Goal: Use online tool/utility: Use online tool/utility

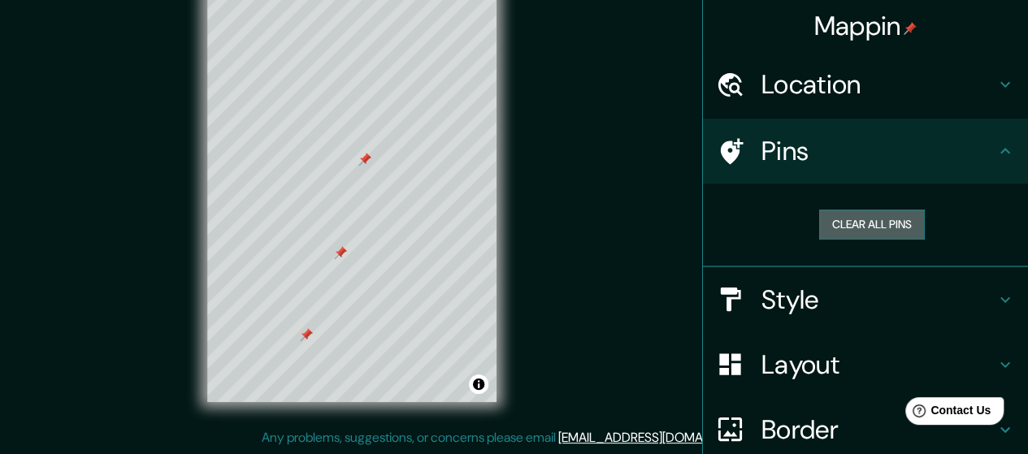
click at [876, 225] on button "Clear all pins" at bounding box center [873, 225] width 106 height 30
click at [847, 221] on button "Clear all pins" at bounding box center [873, 225] width 106 height 30
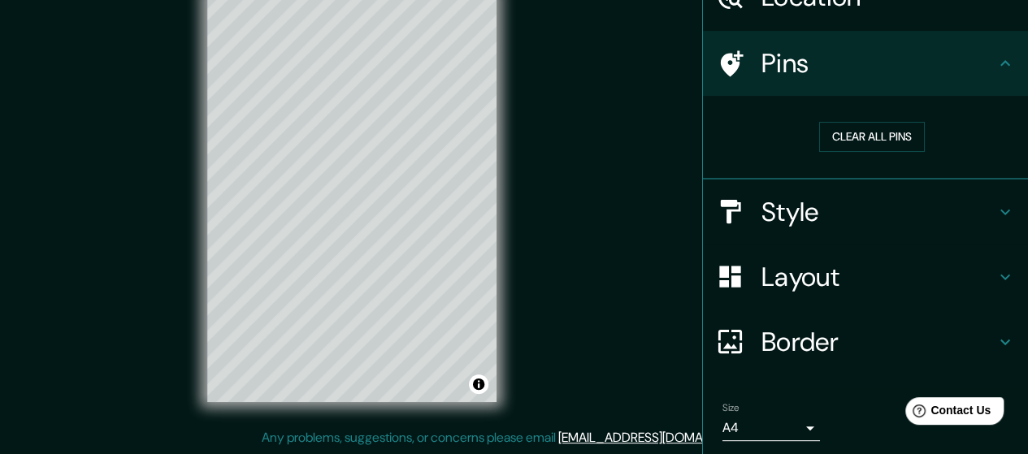
scroll to position [141, 0]
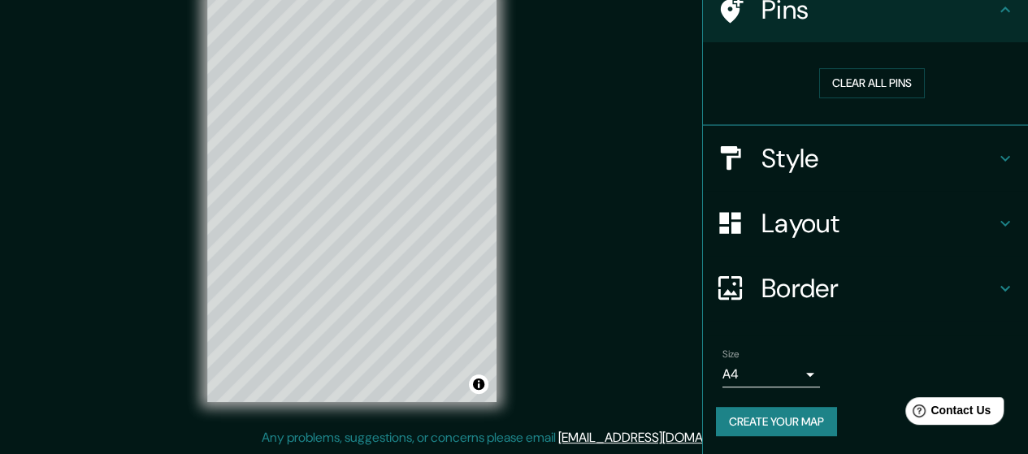
click at [997, 158] on icon at bounding box center [1006, 159] width 20 height 20
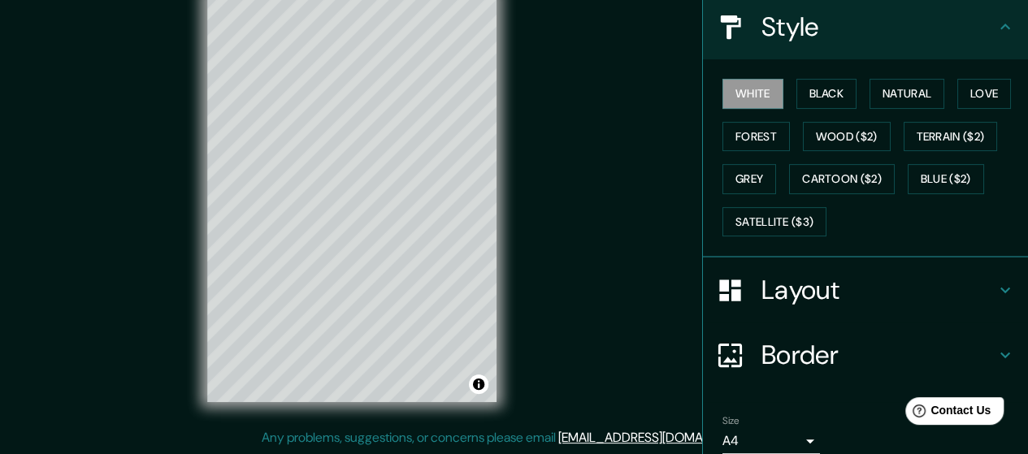
scroll to position [223, 0]
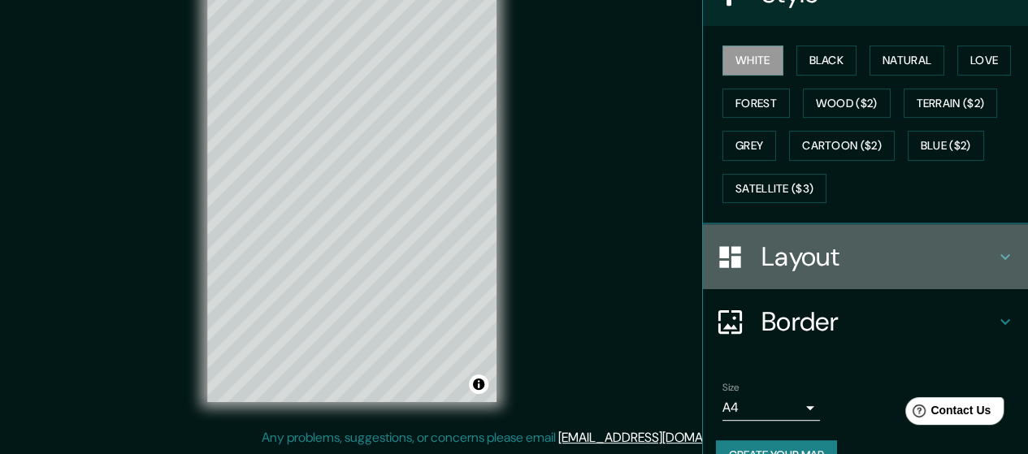
click at [999, 253] on icon at bounding box center [1006, 257] width 20 height 20
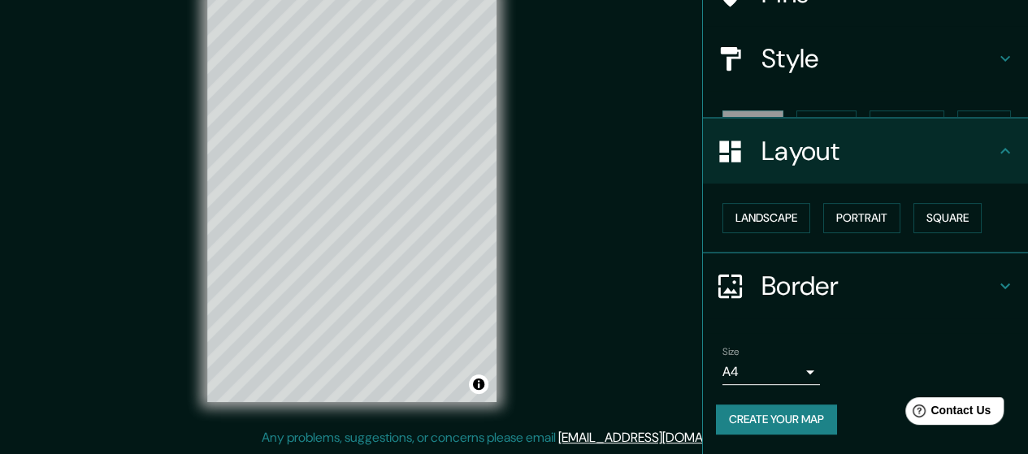
scroll to position [128, 0]
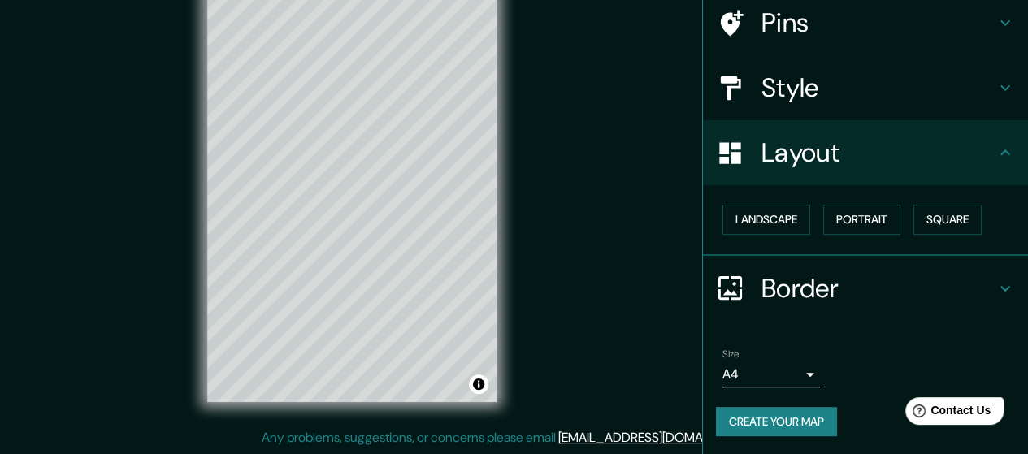
click at [996, 285] on icon at bounding box center [1006, 289] width 20 height 20
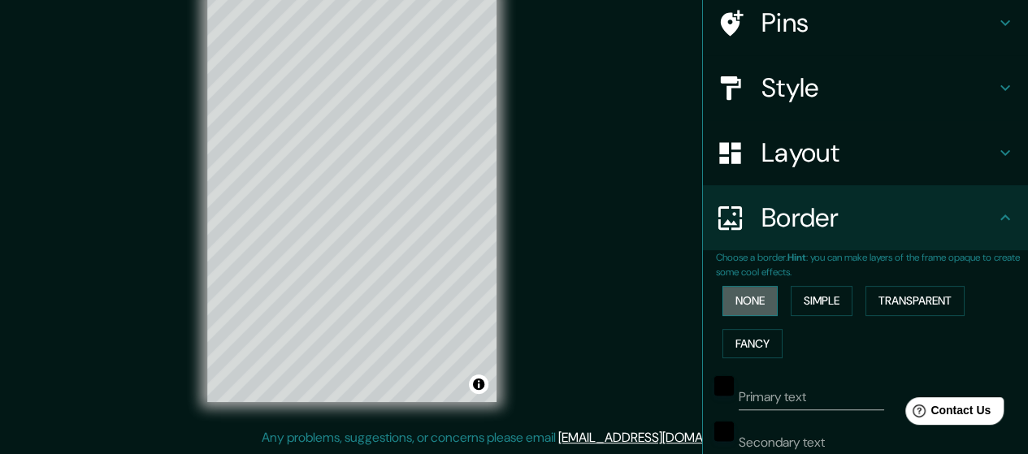
click at [723, 296] on button "None" at bounding box center [750, 301] width 55 height 30
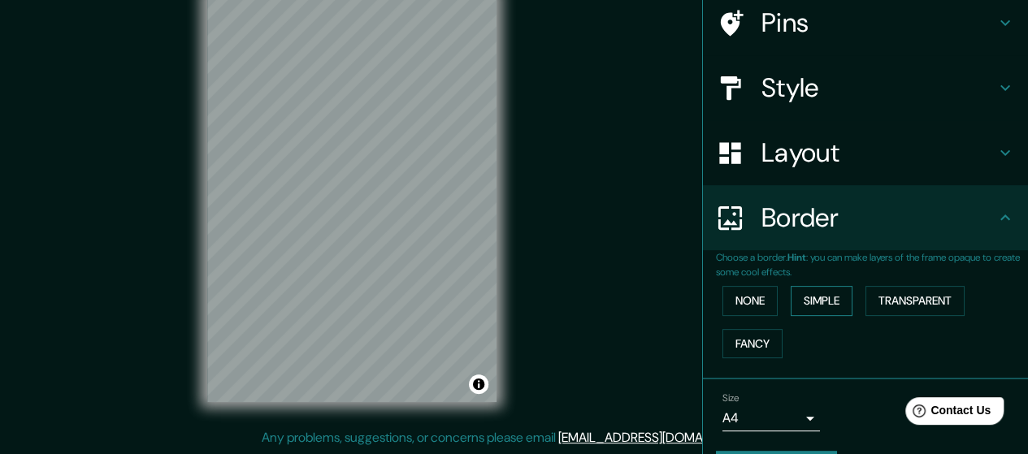
click at [821, 298] on button "Simple" at bounding box center [822, 301] width 62 height 30
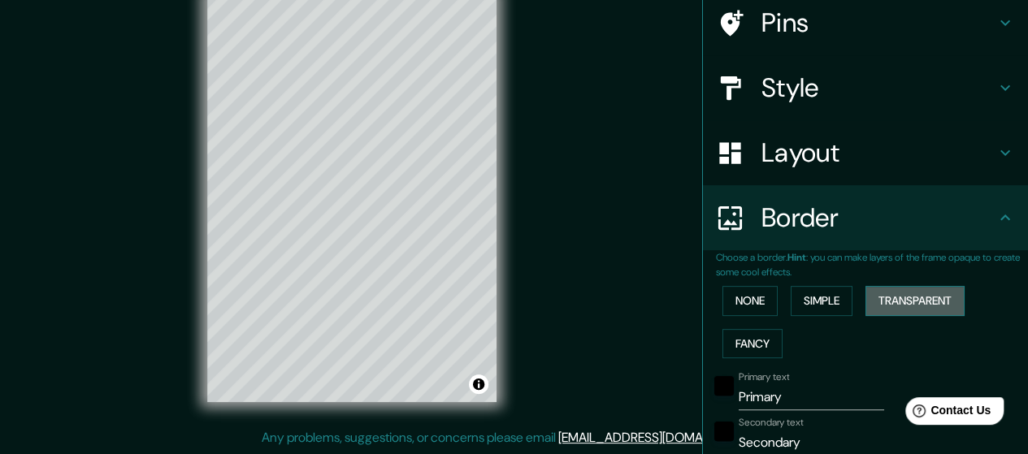
click at [869, 297] on button "Transparent" at bounding box center [915, 301] width 99 height 30
click at [750, 335] on button "Fancy" at bounding box center [753, 344] width 60 height 30
click at [907, 300] on button "Transparent" at bounding box center [915, 301] width 99 height 30
drag, startPoint x: 776, startPoint y: 392, endPoint x: 712, endPoint y: 386, distance: 63.7
click at [712, 386] on div "Primary text Primary" at bounding box center [843, 391] width 267 height 39
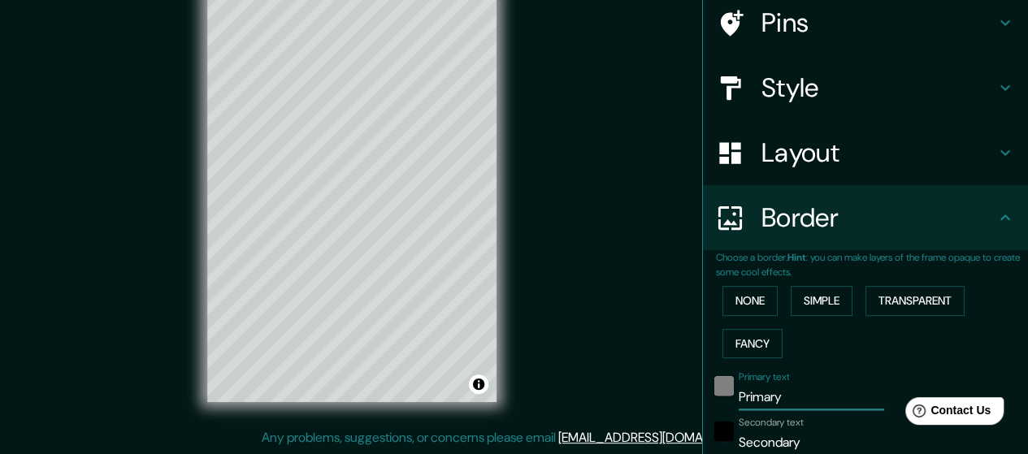
type input "171"
type input "28"
drag, startPoint x: 793, startPoint y: 441, endPoint x: 731, endPoint y: 431, distance: 62.6
click at [739, 431] on input "Secondary" at bounding box center [812, 443] width 146 height 26
type input "S"
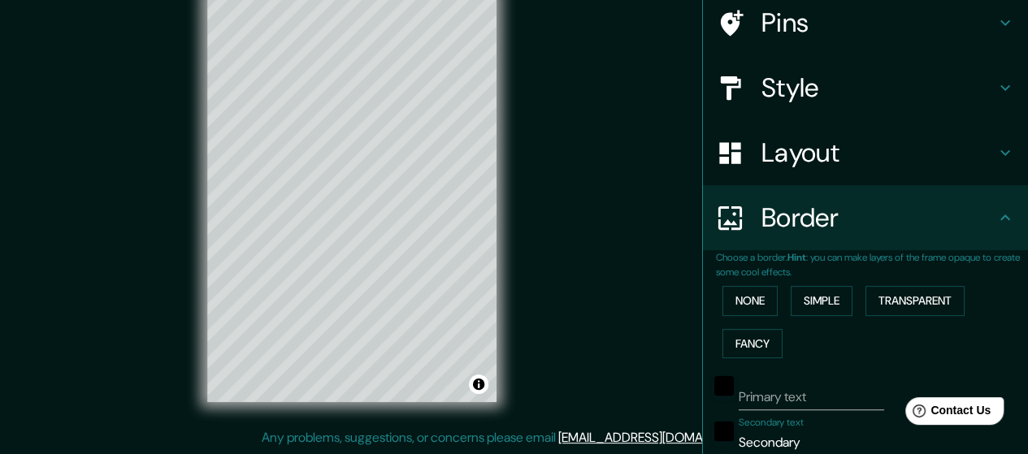
type input "171"
type input "28"
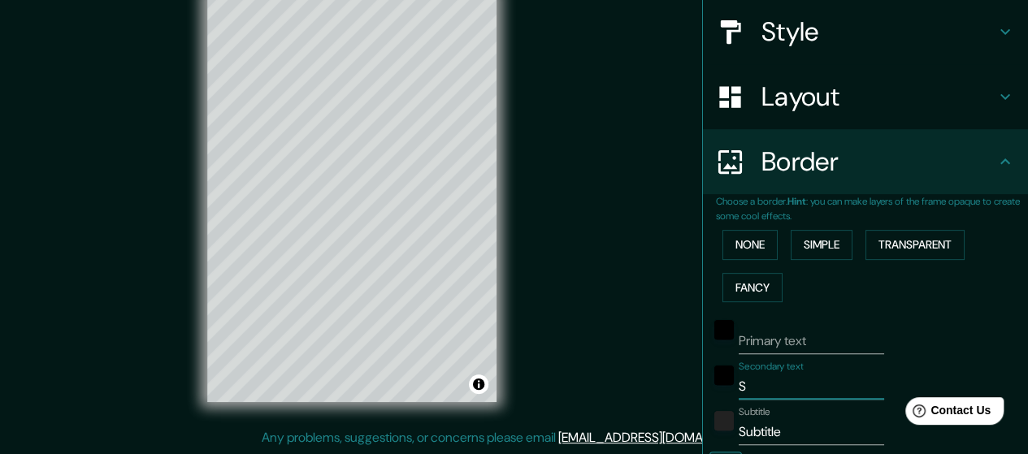
scroll to position [210, 0]
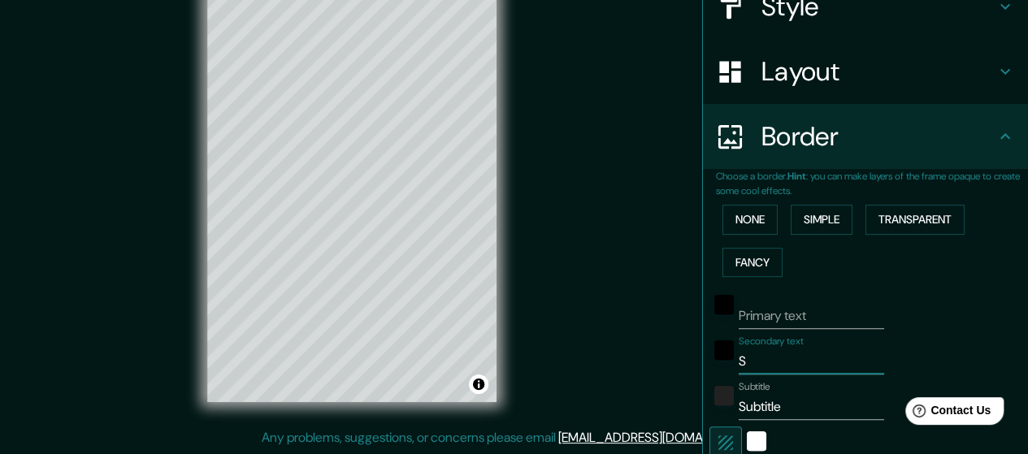
type input "171"
type input "28"
drag, startPoint x: 776, startPoint y: 406, endPoint x: 728, endPoint y: 406, distance: 47.2
click at [739, 406] on input "Subtitle" at bounding box center [812, 407] width 146 height 26
type input "171"
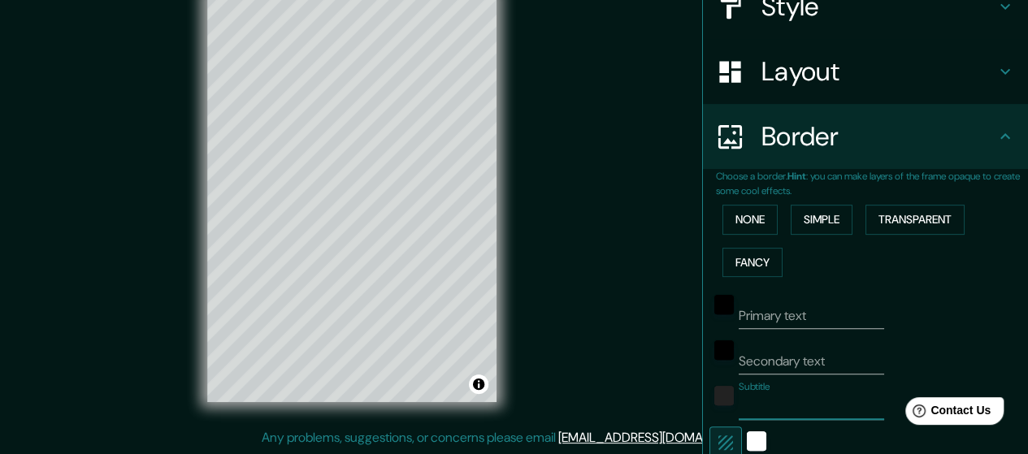
type input "28"
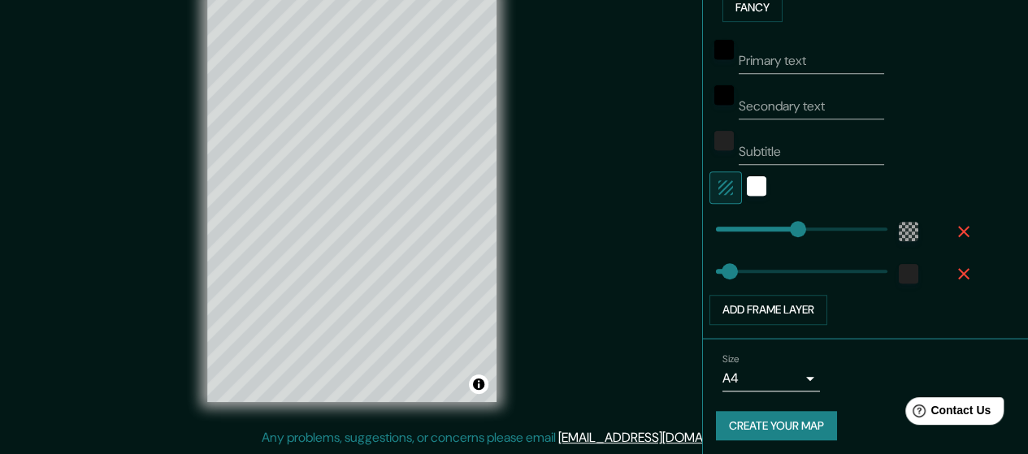
scroll to position [468, 0]
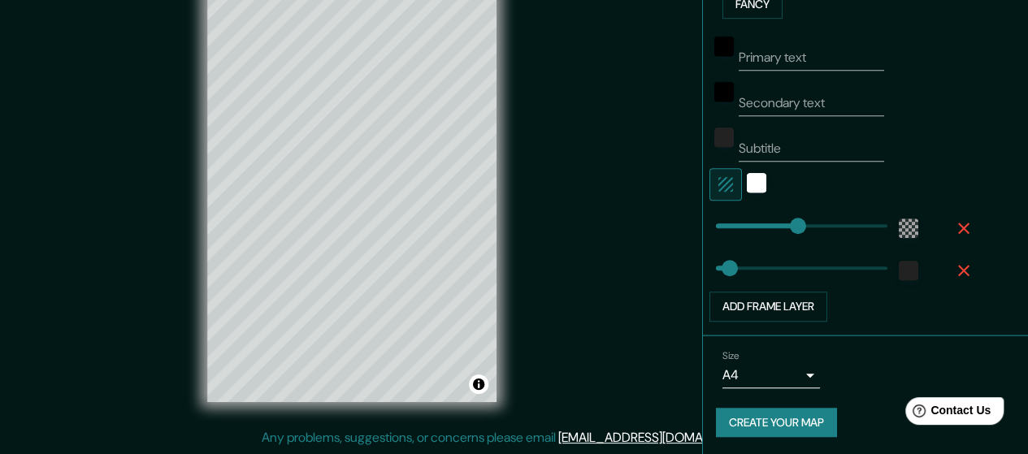
click at [735, 409] on button "Create your map" at bounding box center [776, 423] width 121 height 30
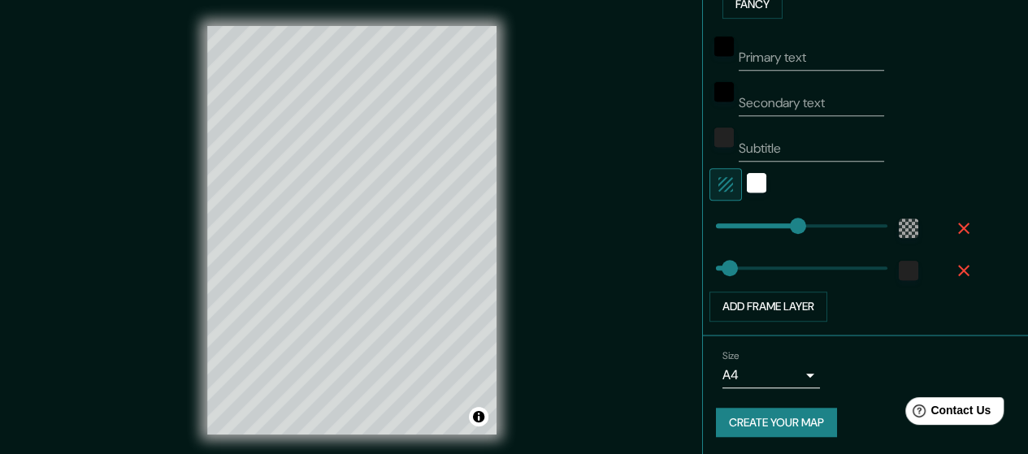
click at [587, 403] on div "Mappin Location Pins Style Layout Border Choose a border. Hint : you can make l…" at bounding box center [514, 243] width 1028 height 487
click at [797, 376] on body "Mappin Location Pins Style Layout Border Choose a border. Hint : you can make l…" at bounding box center [514, 227] width 1028 height 454
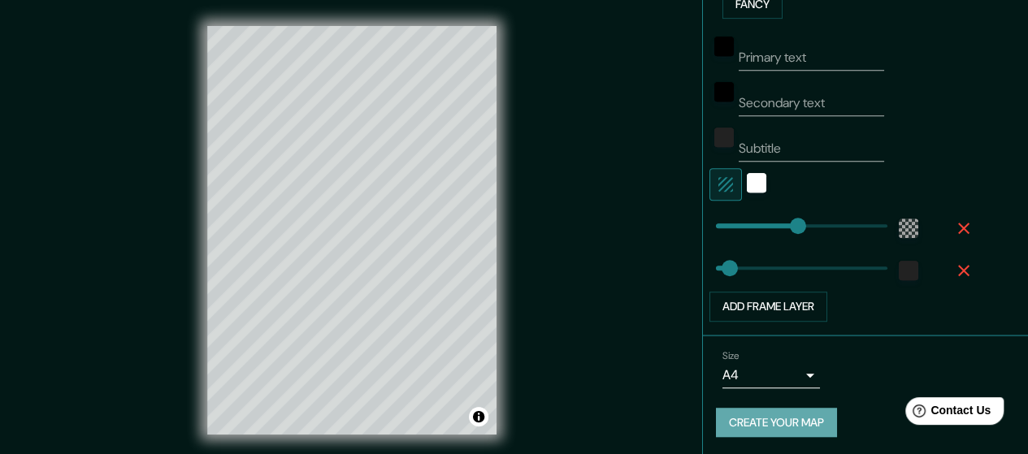
click at [754, 422] on button "Create your map" at bounding box center [776, 423] width 121 height 30
